Goal: Information Seeking & Learning: Learn about a topic

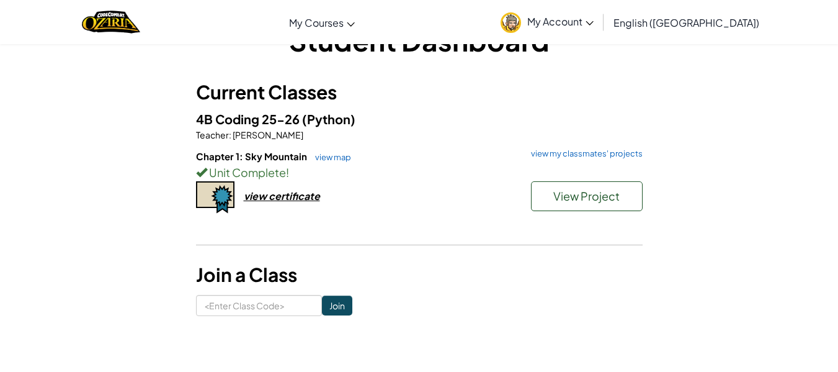
scroll to position [62, 0]
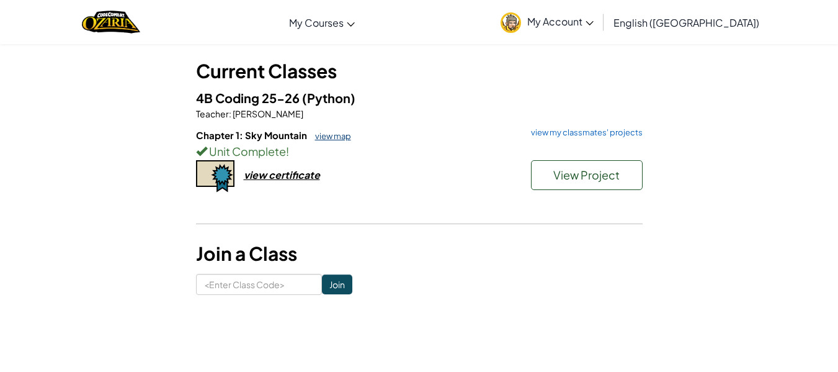
click at [328, 135] on link "view map" at bounding box center [330, 136] width 42 height 10
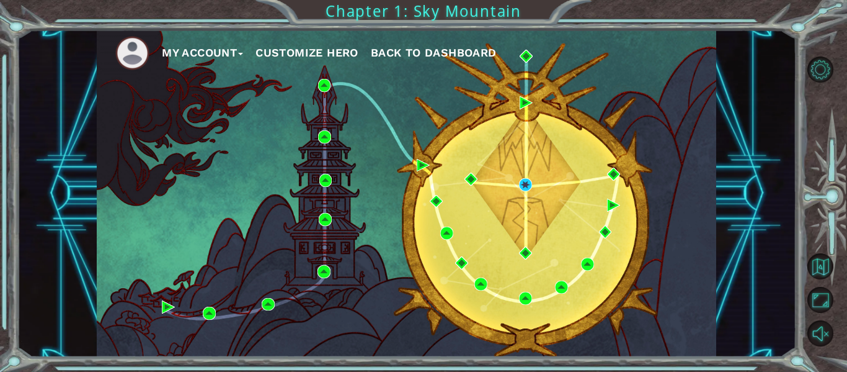
click at [422, 60] on button "Back to Dashboard" at bounding box center [434, 52] width 126 height 19
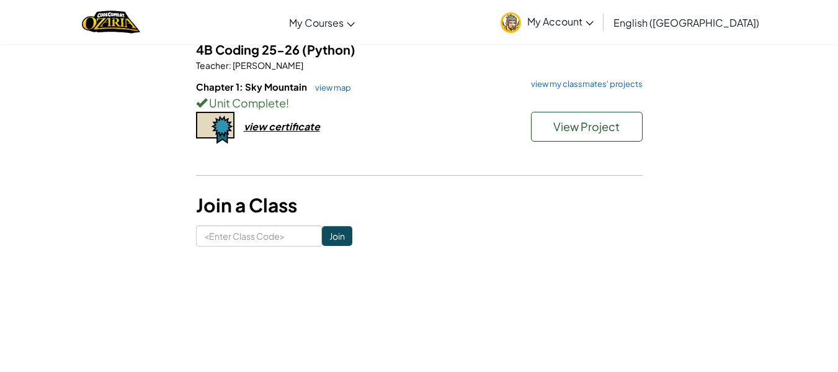
scroll to position [62, 0]
